Goal: Task Accomplishment & Management: Manage account settings

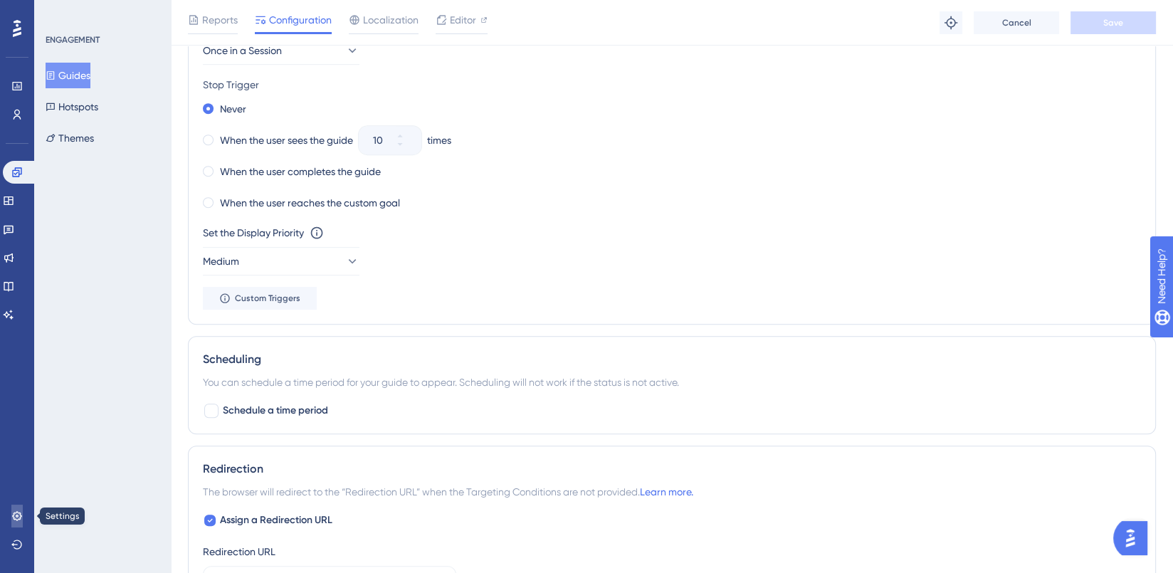
click at [16, 519] on icon at bounding box center [16, 515] width 11 height 11
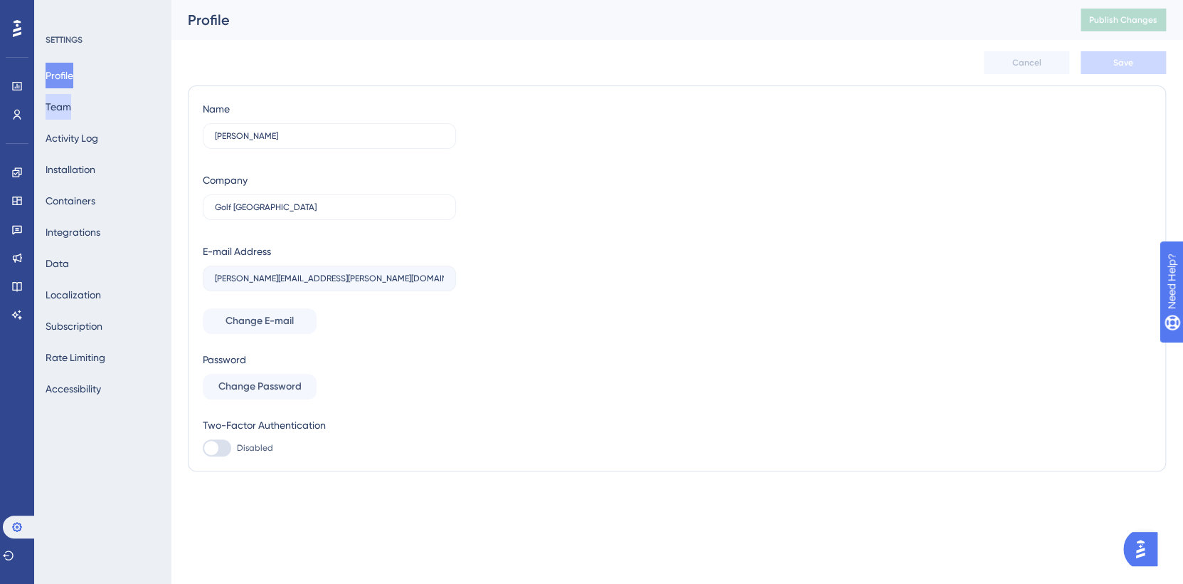
click at [71, 104] on button "Team" at bounding box center [59, 107] width 26 height 26
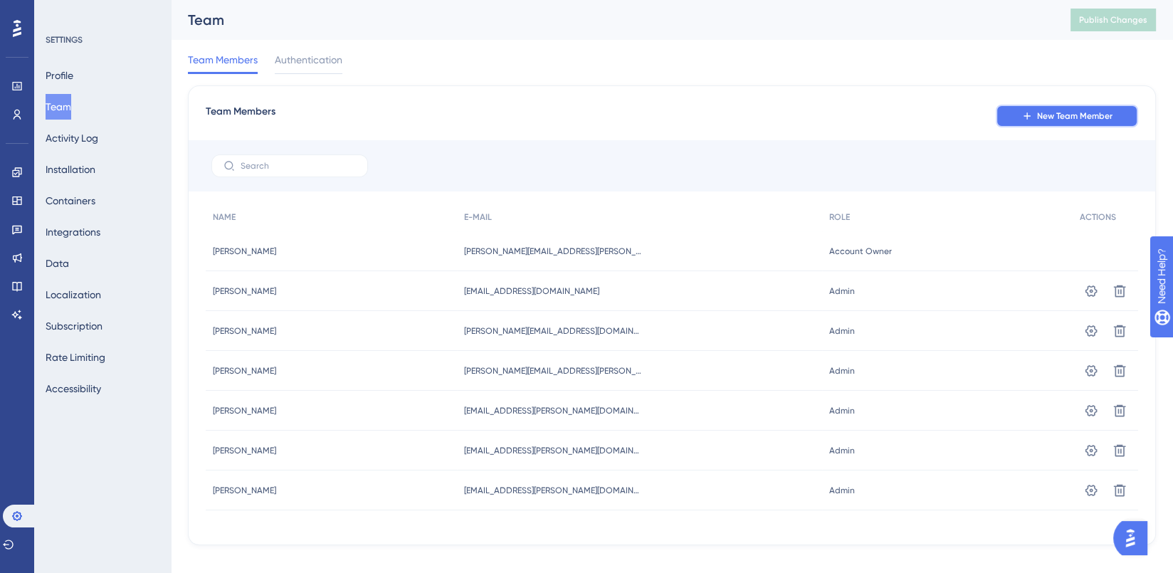
click at [1047, 114] on span "New Team Member" at bounding box center [1074, 115] width 75 height 11
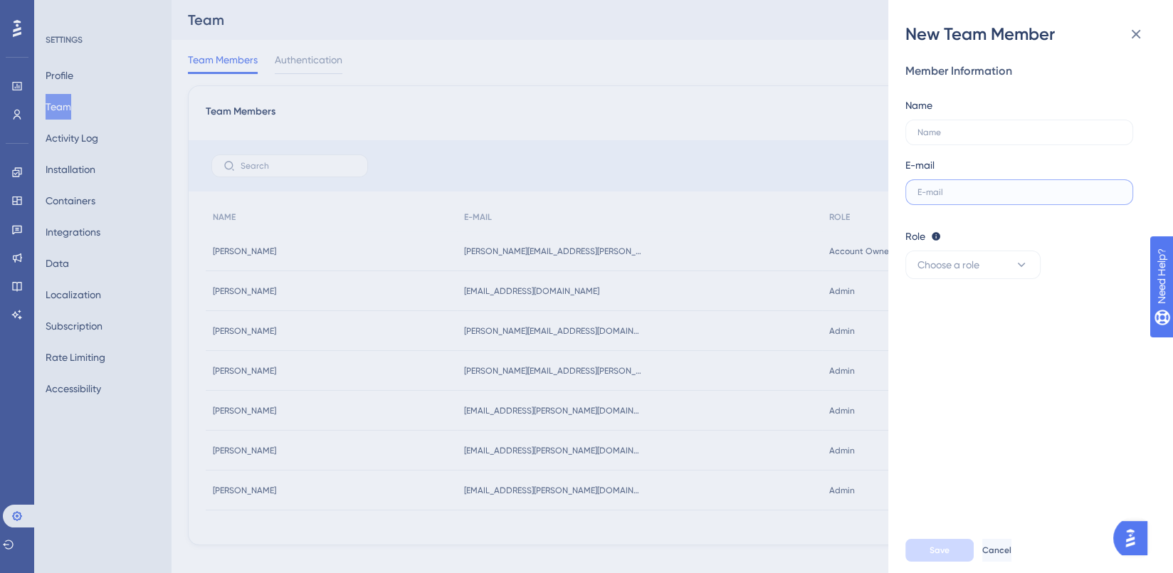
click at [932, 193] on input "text" at bounding box center [1019, 192] width 204 height 10
paste input "[PERSON_NAME][EMAIL_ADDRESS][PERSON_NAME][DOMAIN_NAME]"
type input "[PERSON_NAME][EMAIL_ADDRESS][PERSON_NAME][DOMAIN_NAME]"
click at [949, 131] on input "text" at bounding box center [1019, 132] width 204 height 10
type input "[PERSON_NAME]"
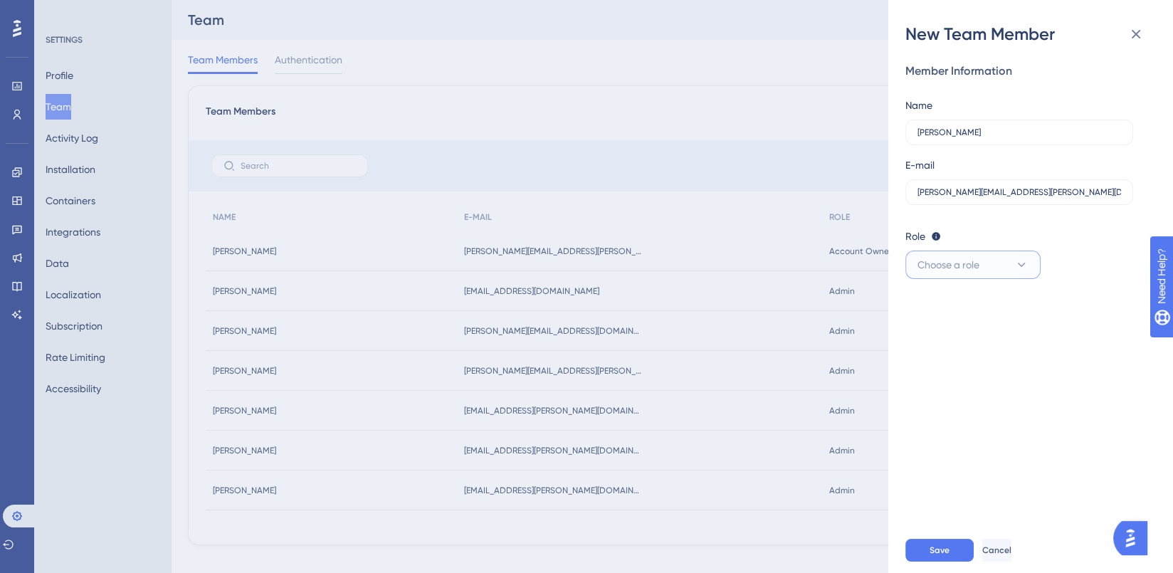
click at [983, 260] on button "Choose a role" at bounding box center [972, 264] width 135 height 28
click at [960, 312] on div "Admin Admin" at bounding box center [973, 308] width 94 height 28
click at [944, 554] on span "Save" at bounding box center [939, 549] width 20 height 11
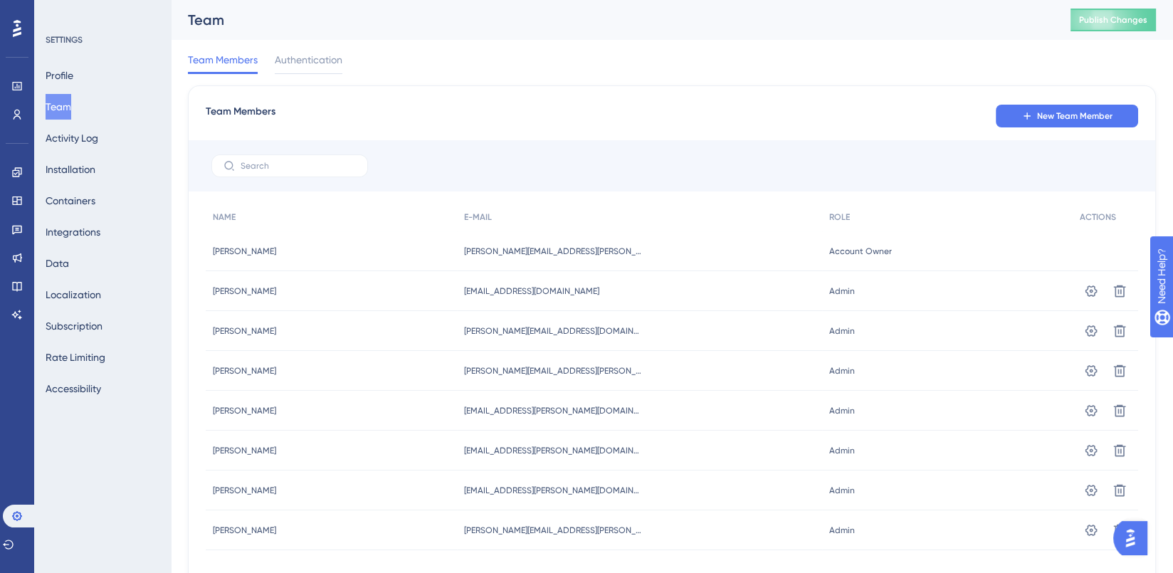
click at [19, 36] on icon at bounding box center [17, 28] width 9 height 19
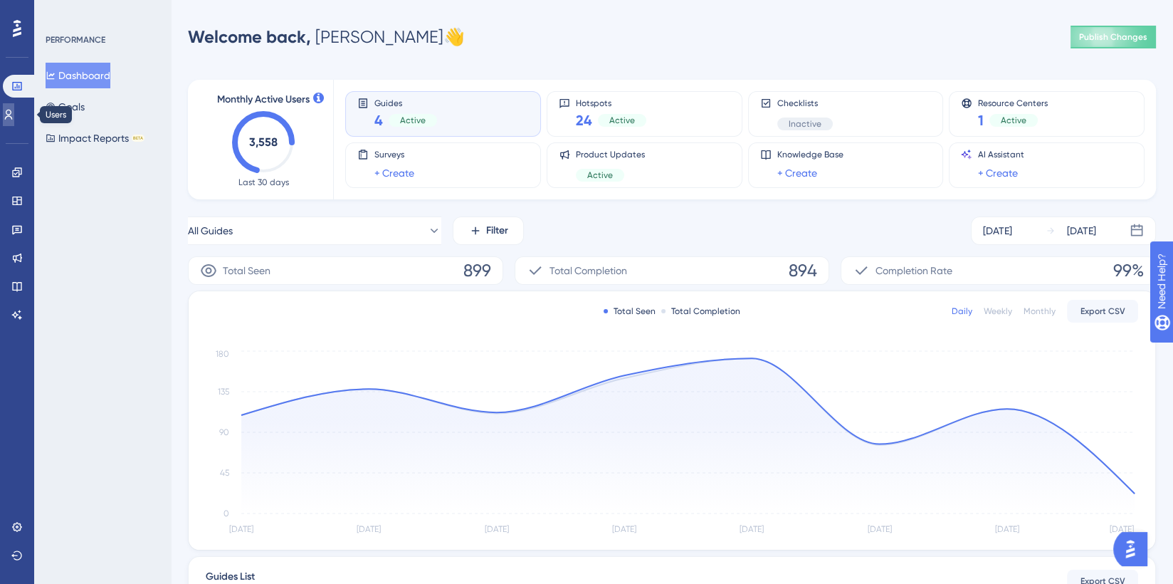
click at [14, 112] on icon at bounding box center [8, 114] width 11 height 11
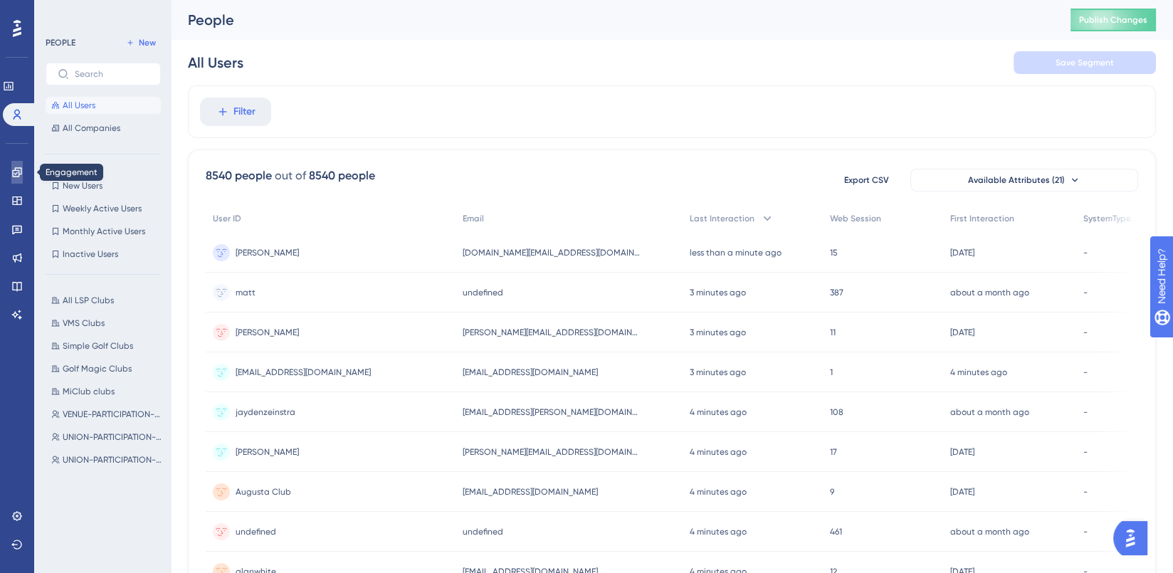
click at [19, 173] on icon at bounding box center [16, 171] width 9 height 9
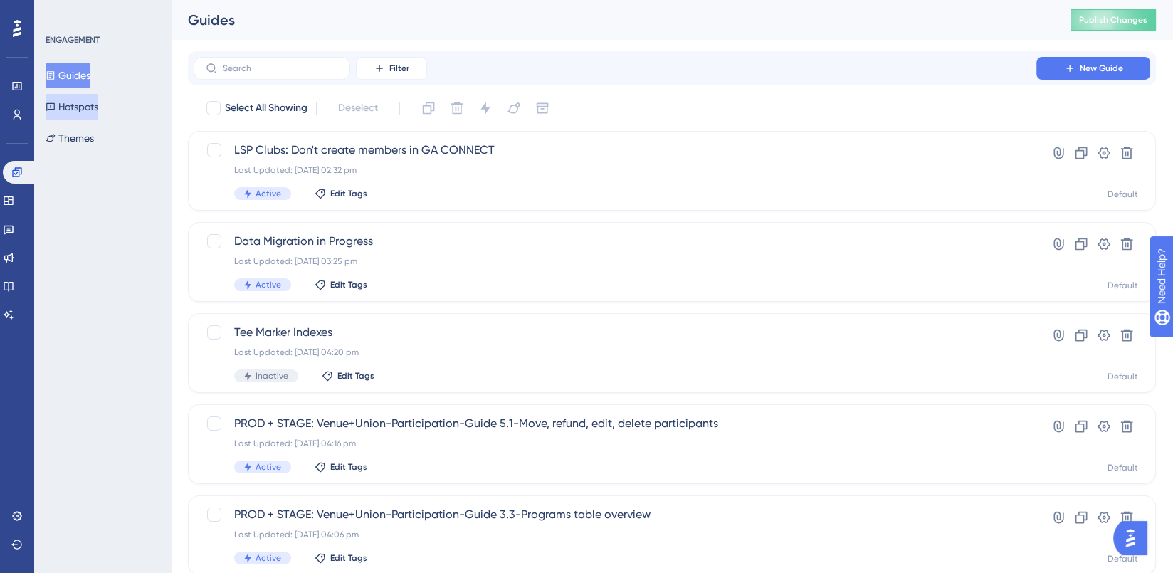
click at [98, 110] on button "Hotspots" at bounding box center [72, 107] width 53 height 26
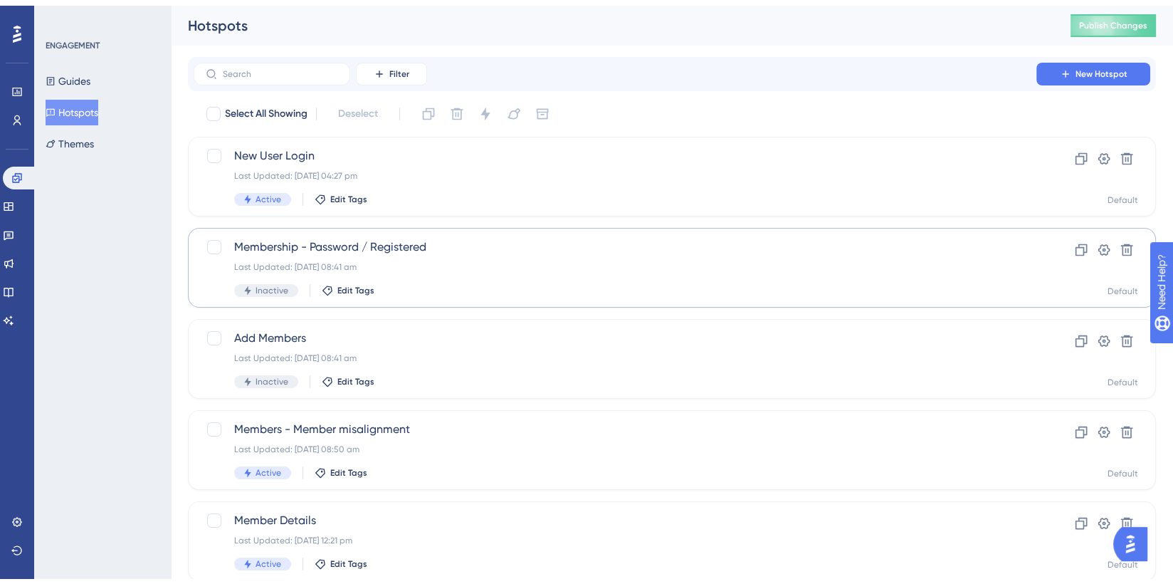
scroll to position [71, 0]
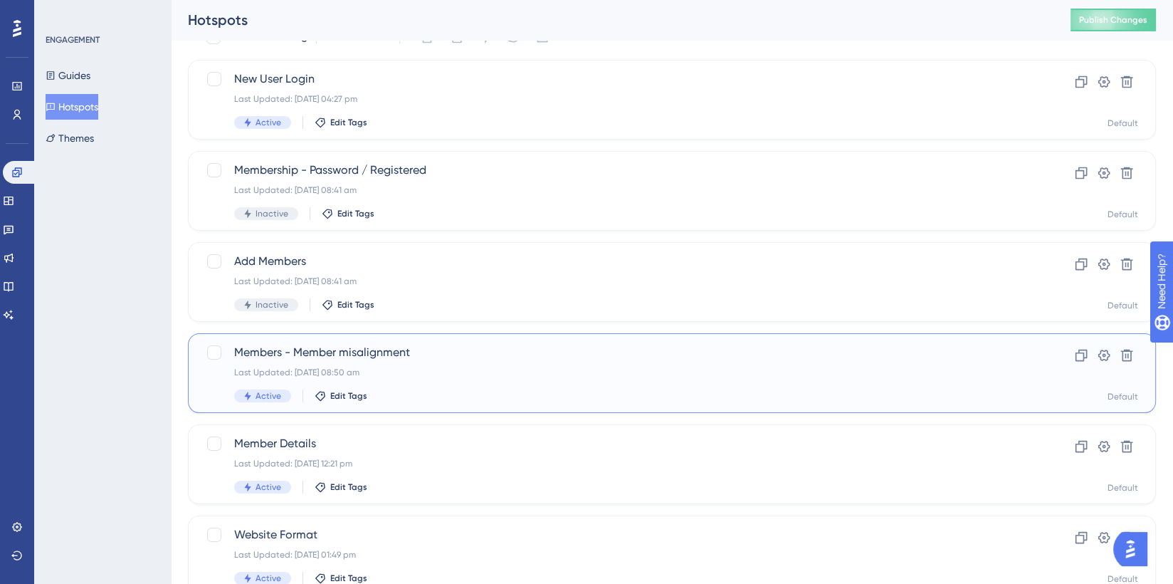
click at [389, 364] on div "Members - Member misalignment Last Updated: [DATE] 08:50 am Active Edit Tags" at bounding box center [614, 373] width 761 height 58
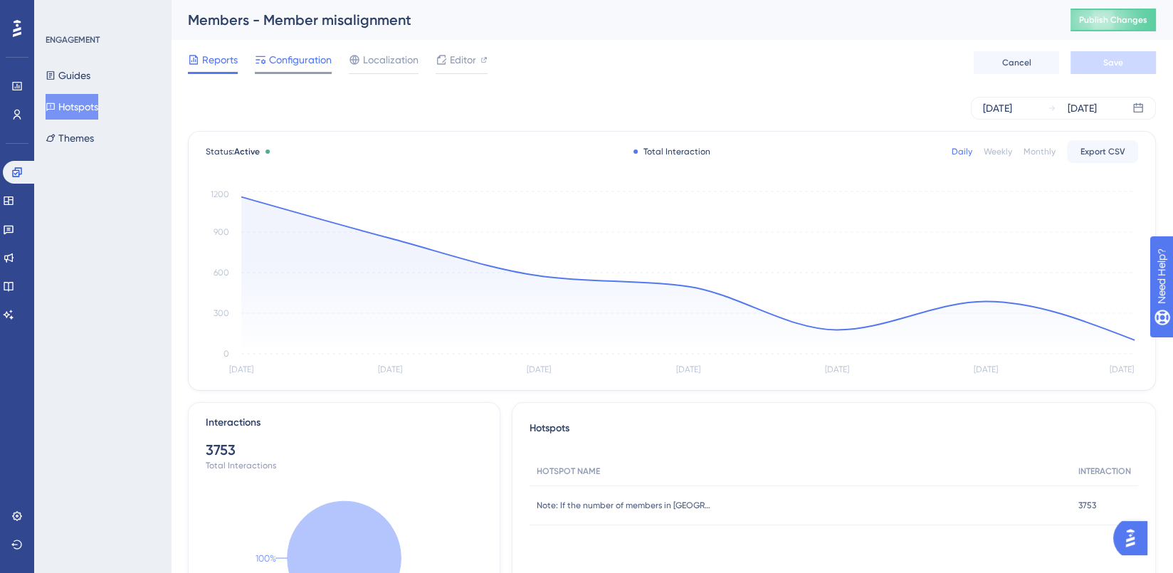
click at [301, 56] on span "Configuration" at bounding box center [300, 59] width 63 height 17
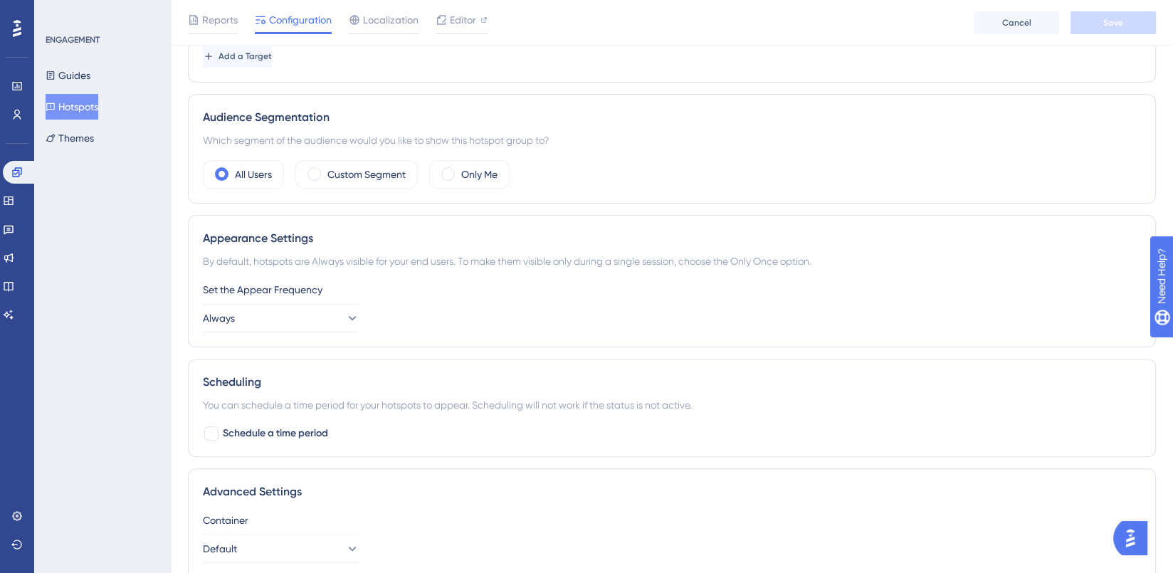
scroll to position [498, 0]
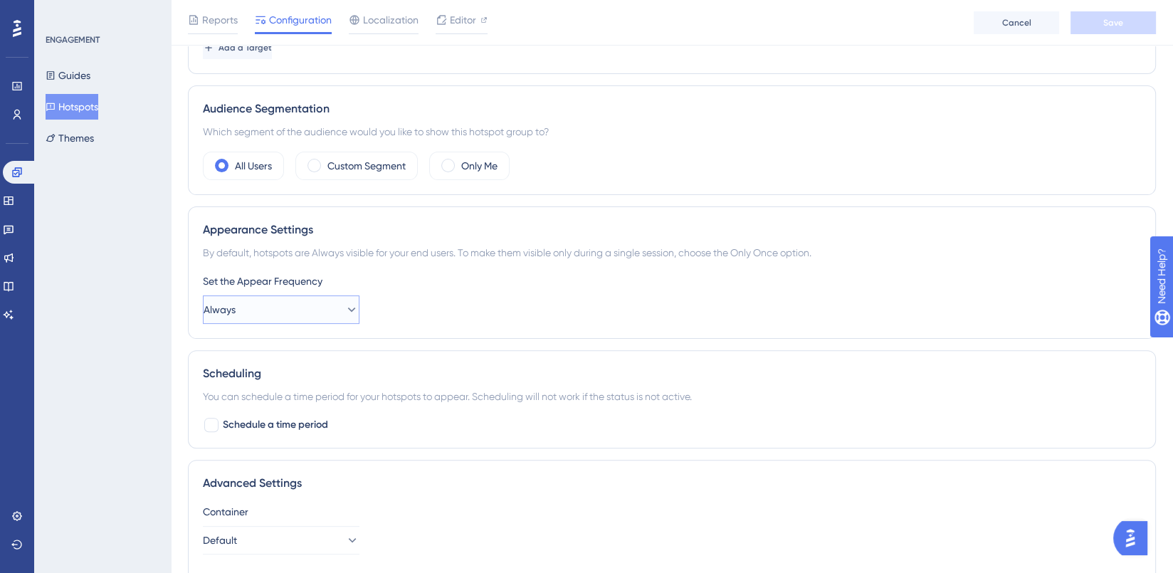
click at [349, 307] on button "Always" at bounding box center [281, 309] width 157 height 28
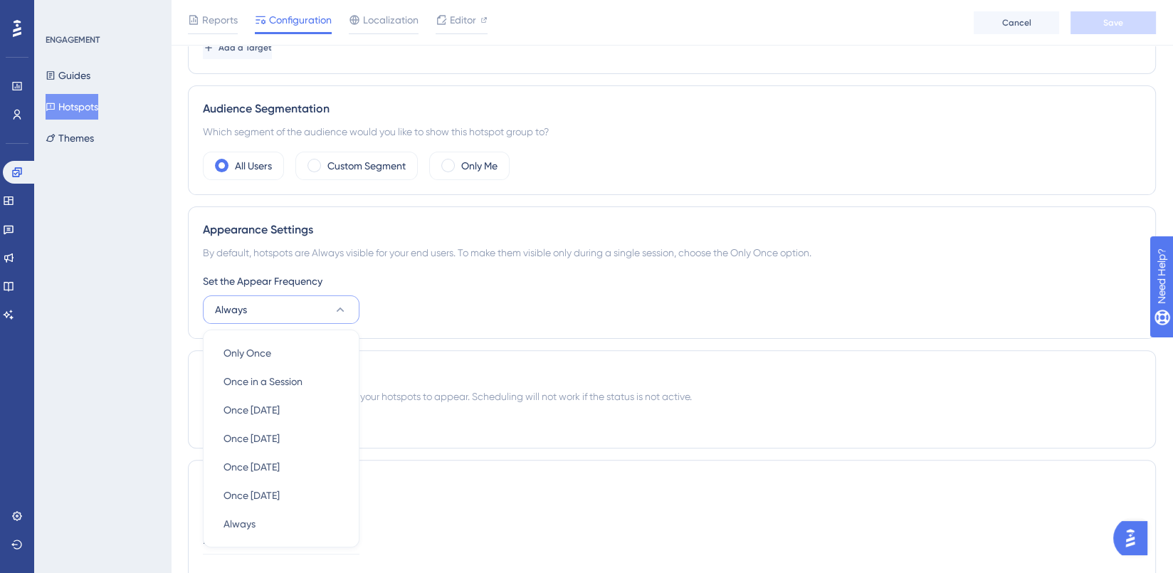
scroll to position [615, 0]
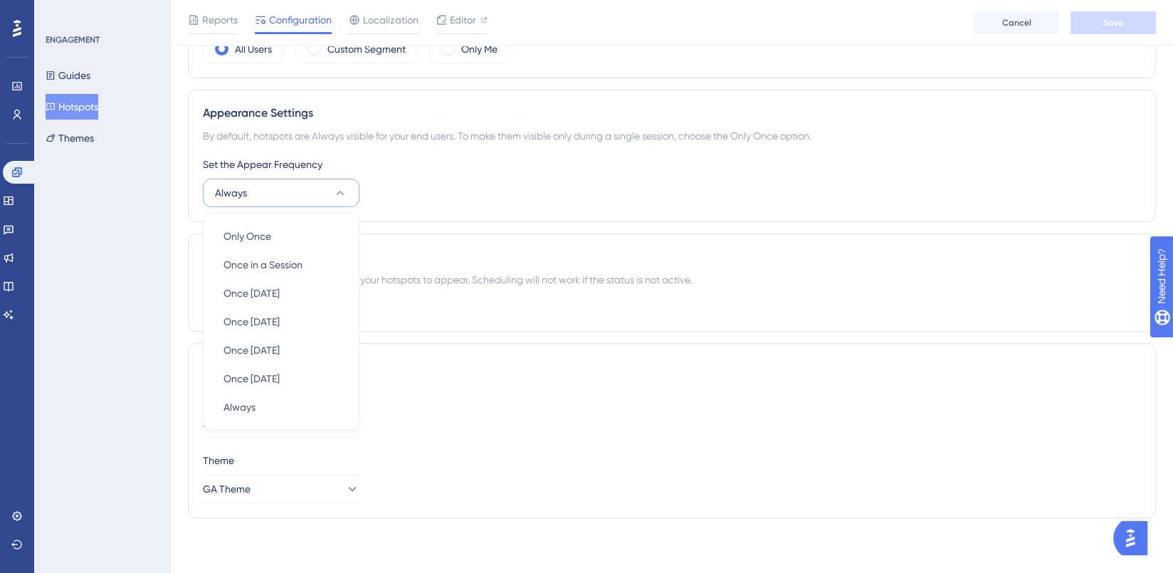
click at [450, 157] on div "Set the Appear Frequency" at bounding box center [672, 164] width 938 height 17
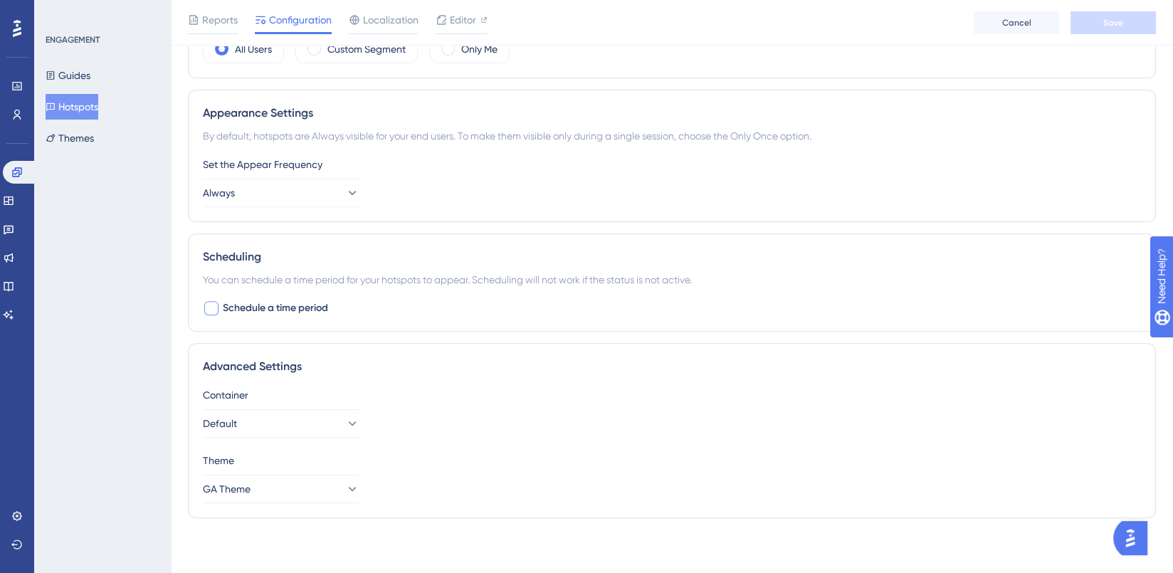
click at [278, 307] on span "Schedule a time period" at bounding box center [275, 308] width 105 height 17
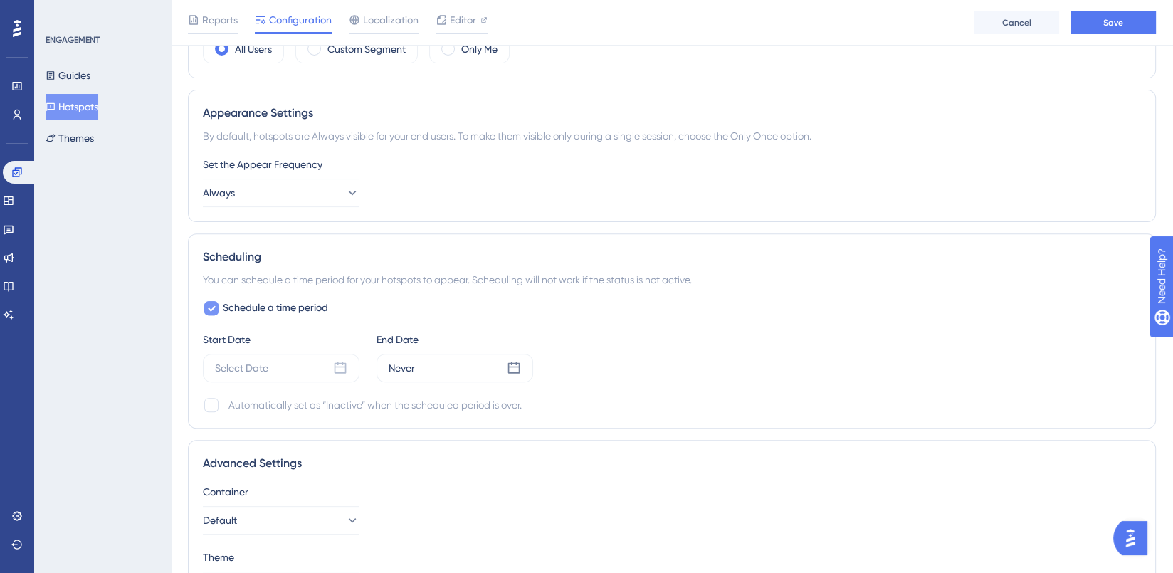
click at [280, 307] on span "Schedule a time period" at bounding box center [275, 308] width 105 height 17
checkbox input "false"
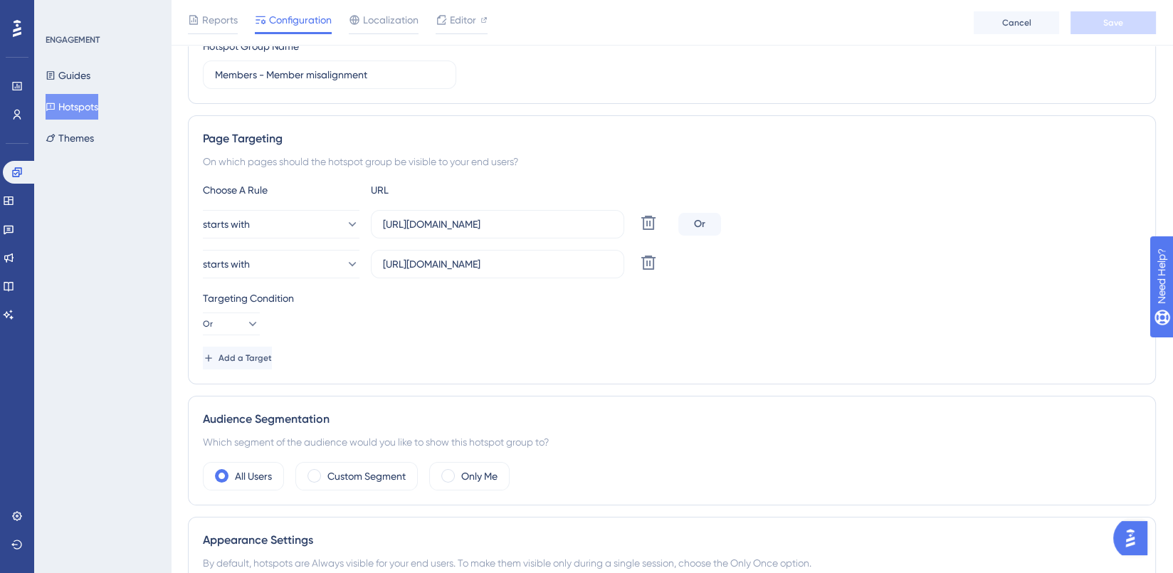
scroll to position [0, 0]
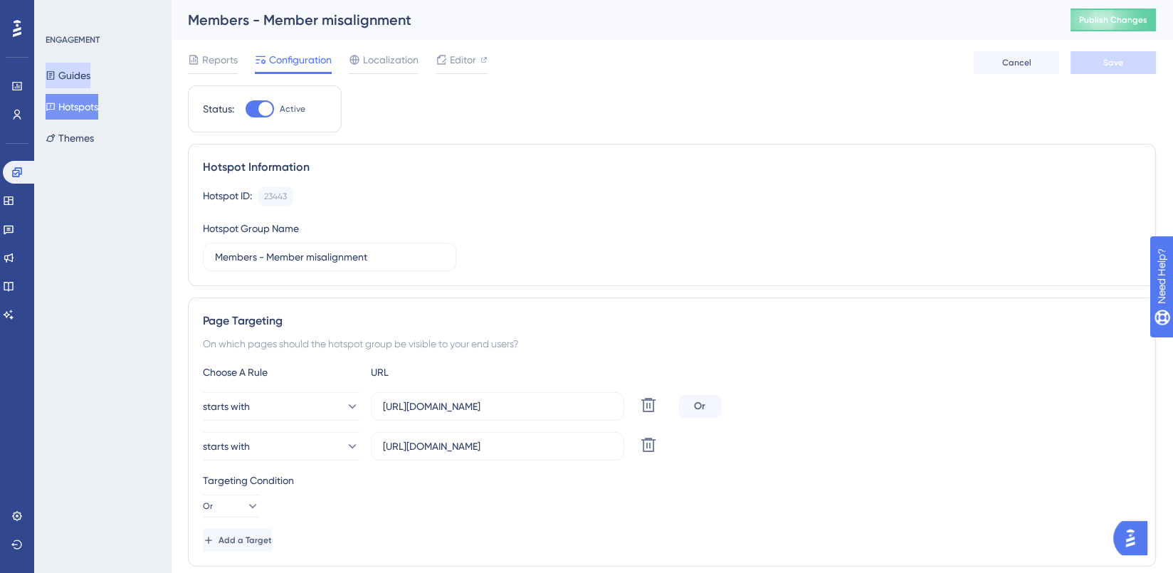
click at [86, 68] on button "Guides" at bounding box center [68, 76] width 45 height 26
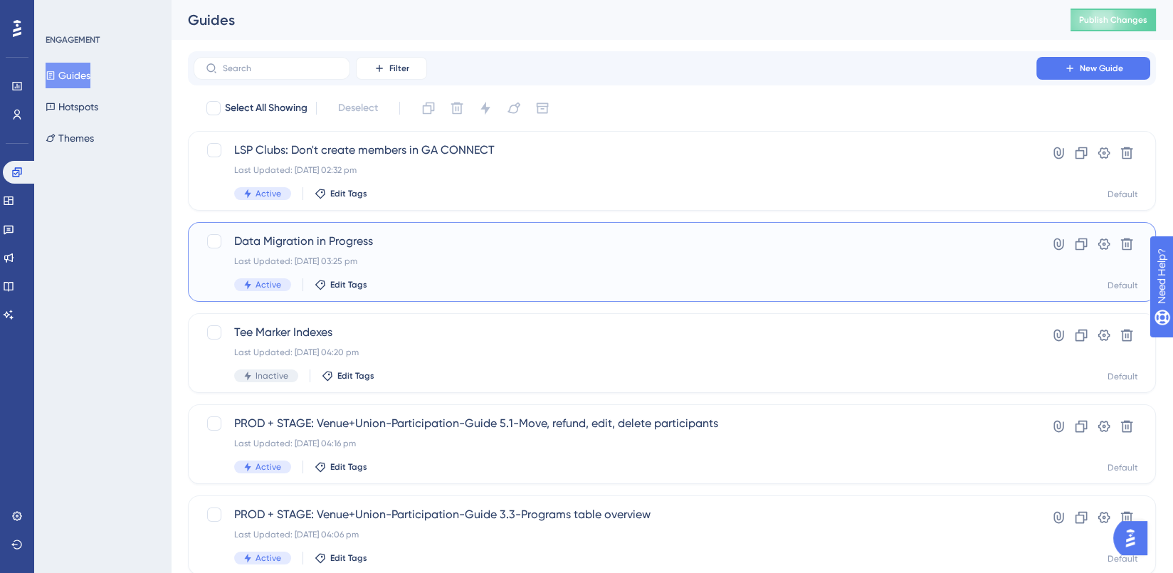
click at [277, 286] on span "Active" at bounding box center [268, 284] width 26 height 11
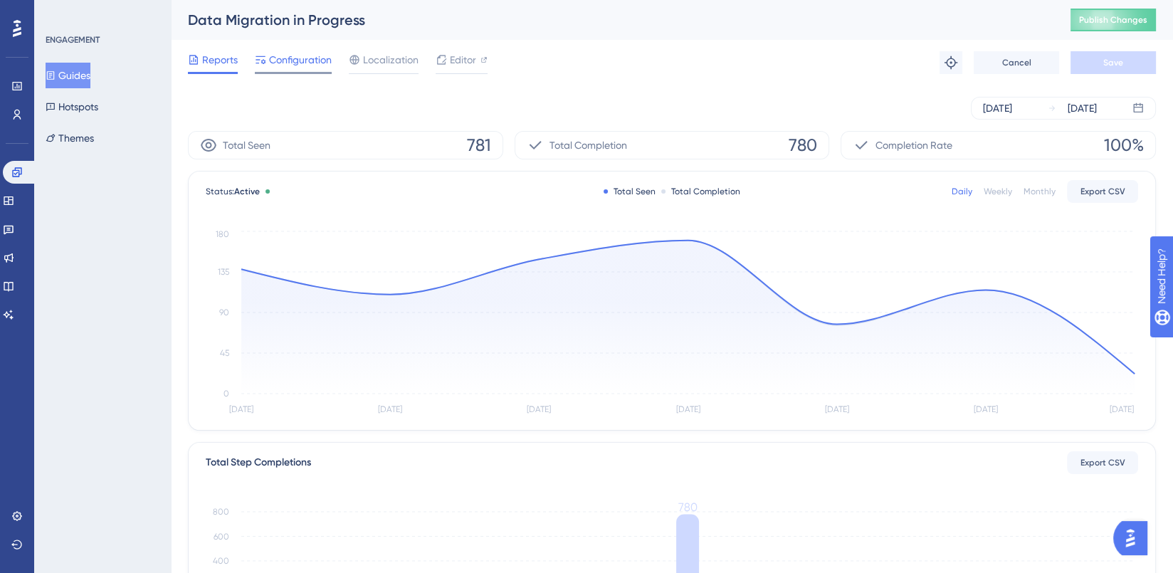
click at [281, 60] on span "Configuration" at bounding box center [300, 59] width 63 height 17
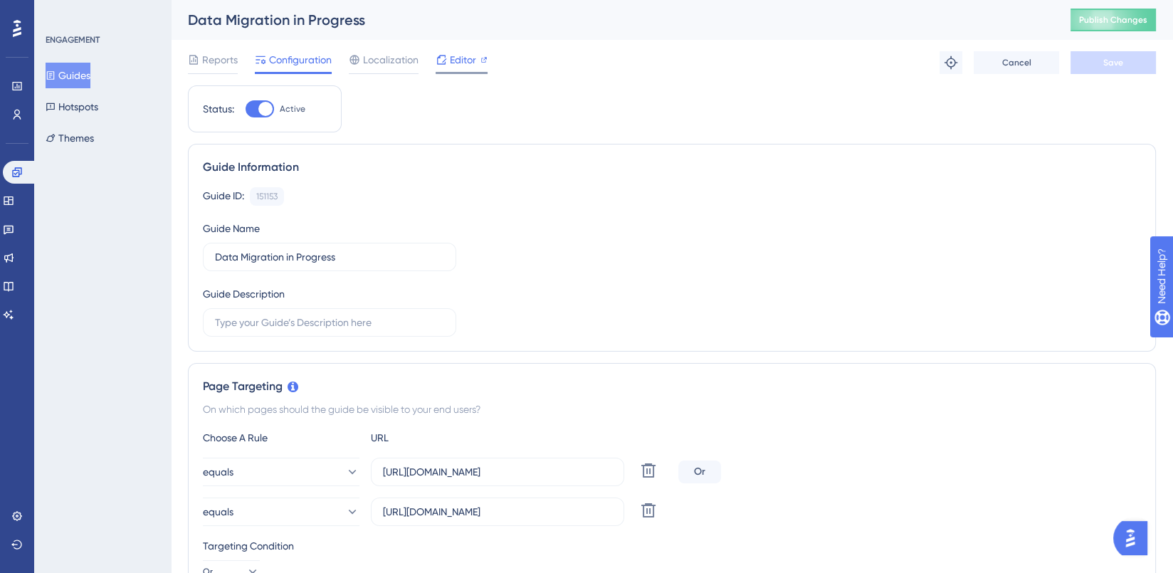
click at [453, 58] on span "Editor" at bounding box center [463, 59] width 26 height 17
click at [90, 78] on button "Guides" at bounding box center [68, 76] width 45 height 26
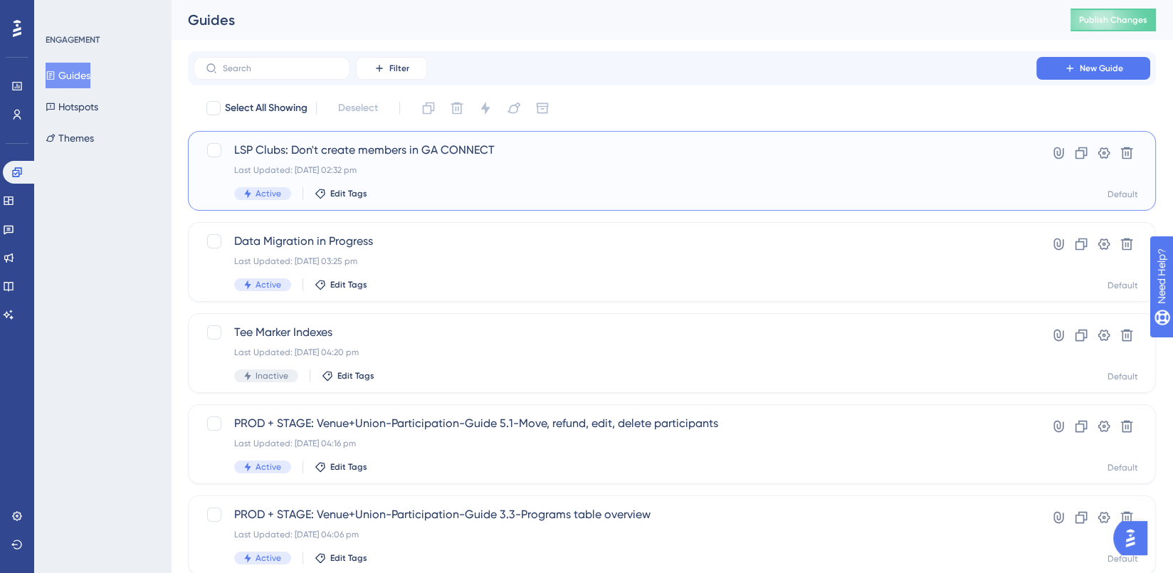
click at [351, 164] on div "Last Updated: [DATE] 02:32 pm" at bounding box center [614, 169] width 761 height 11
